Goal: Check status

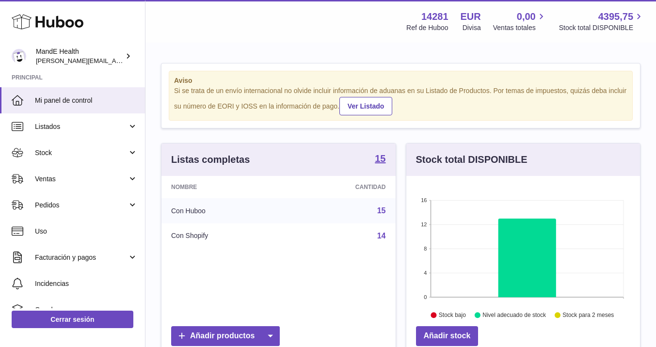
scroll to position [151, 234]
click at [43, 24] on use at bounding box center [48, 22] width 72 height 15
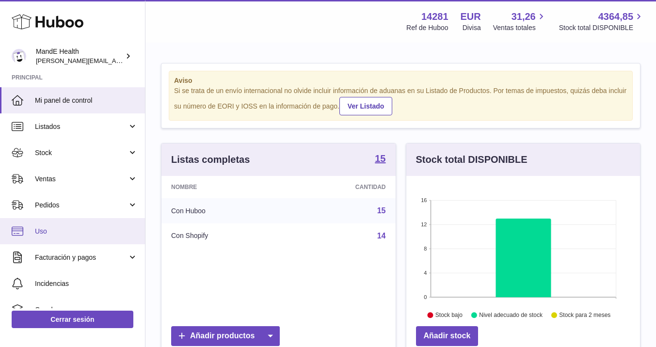
scroll to position [151, 234]
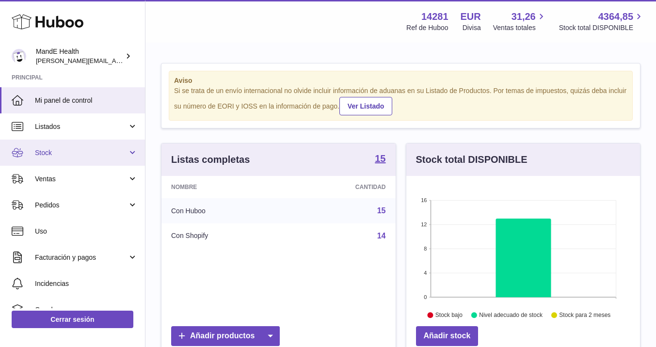
click at [58, 157] on span "Stock" at bounding box center [81, 152] width 93 height 9
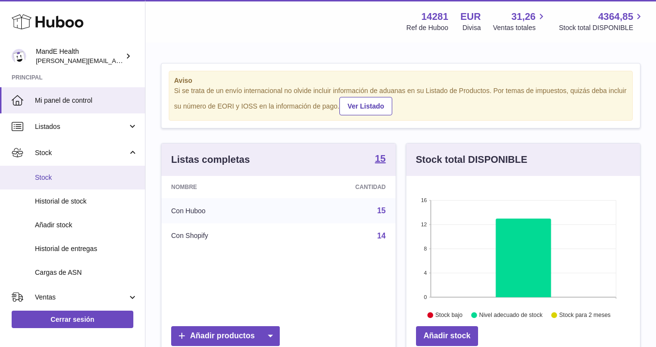
click at [56, 172] on link "Stock" at bounding box center [72, 178] width 145 height 24
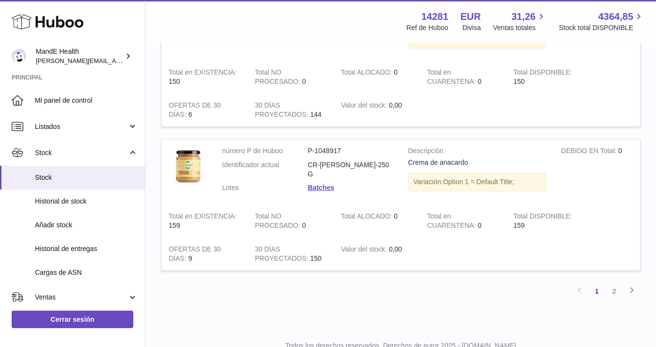
scroll to position [1361, 0]
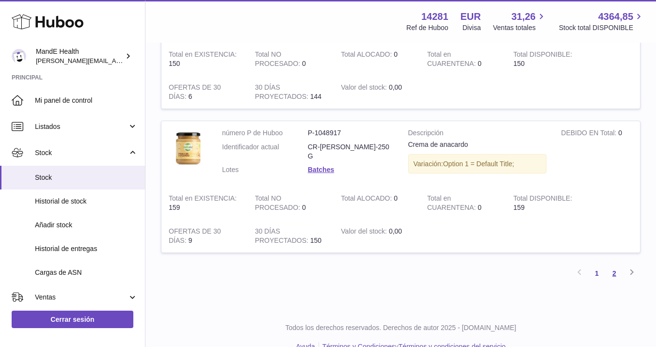
click at [617, 265] on link "2" at bounding box center [614, 273] width 17 height 17
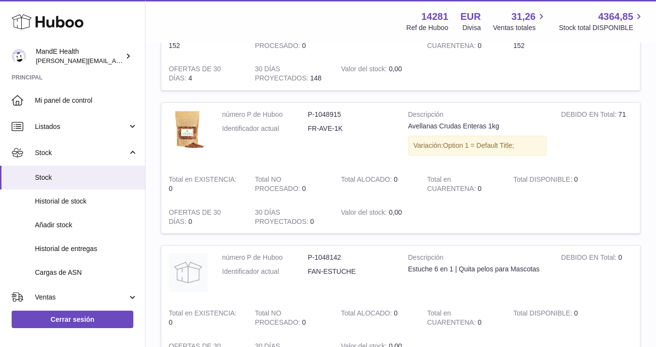
scroll to position [213, 0]
drag, startPoint x: 600, startPoint y: 116, endPoint x: 640, endPoint y: 116, distance: 40.3
click at [640, 116] on tr "número P de Huboo P-1048915 Identificador actual FR-AVE-1K Descripción Avellana…" at bounding box center [401, 168] width 480 height 131
drag, startPoint x: 628, startPoint y: 118, endPoint x: 610, endPoint y: 131, distance: 22.9
click at [626, 119] on td "DEBIDO EN Total 71" at bounding box center [597, 136] width 86 height 65
